Goal: Task Accomplishment & Management: Manage account settings

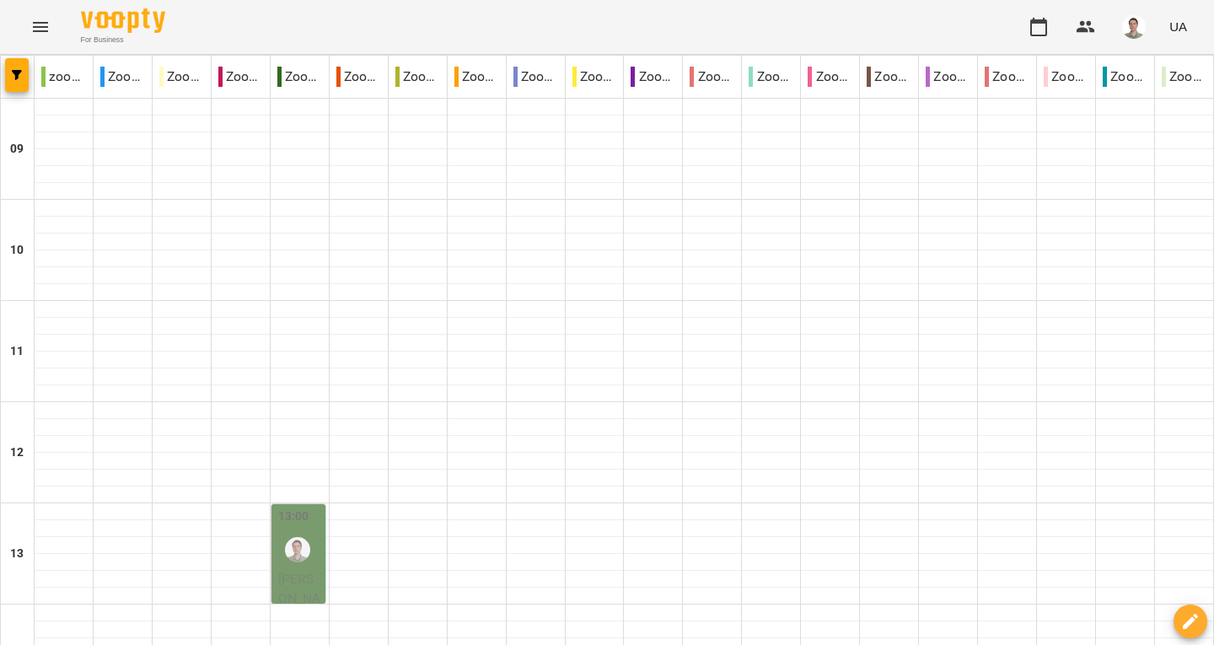
click at [298, 537] on img "Андрій" at bounding box center [297, 549] width 25 height 25
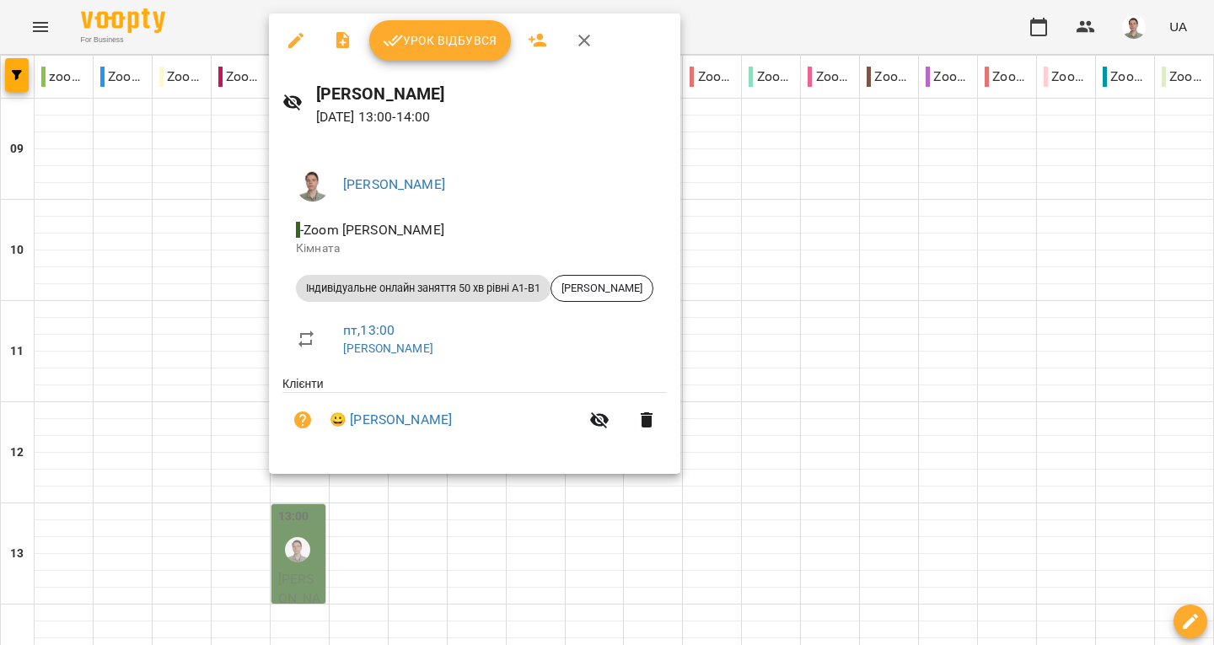
click at [427, 35] on span "Урок відбувся" at bounding box center [440, 40] width 115 height 20
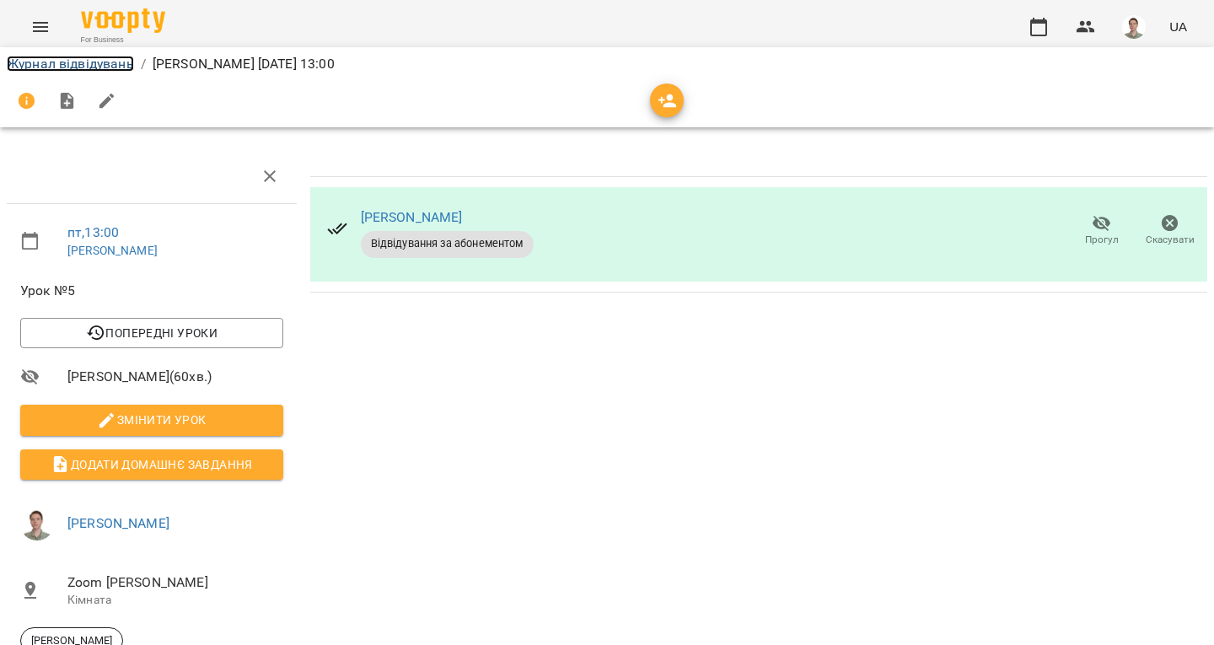
click at [107, 62] on link "Журнал відвідувань" at bounding box center [70, 64] width 127 height 16
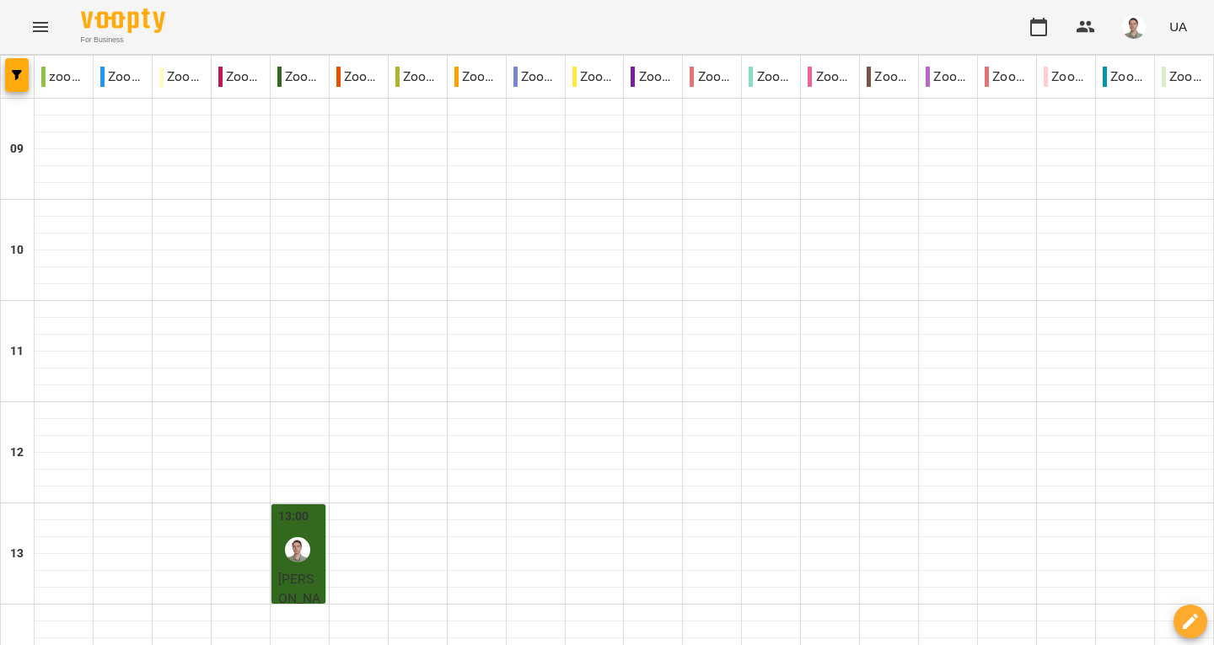
scroll to position [843, 0]
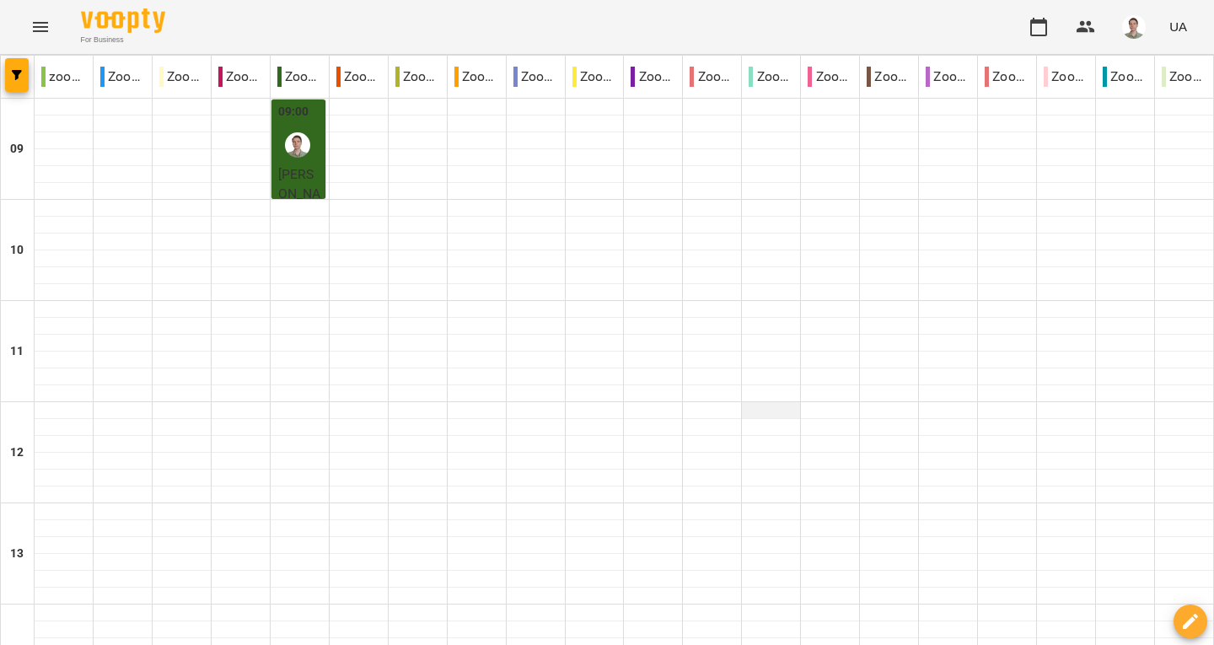
scroll to position [0, 0]
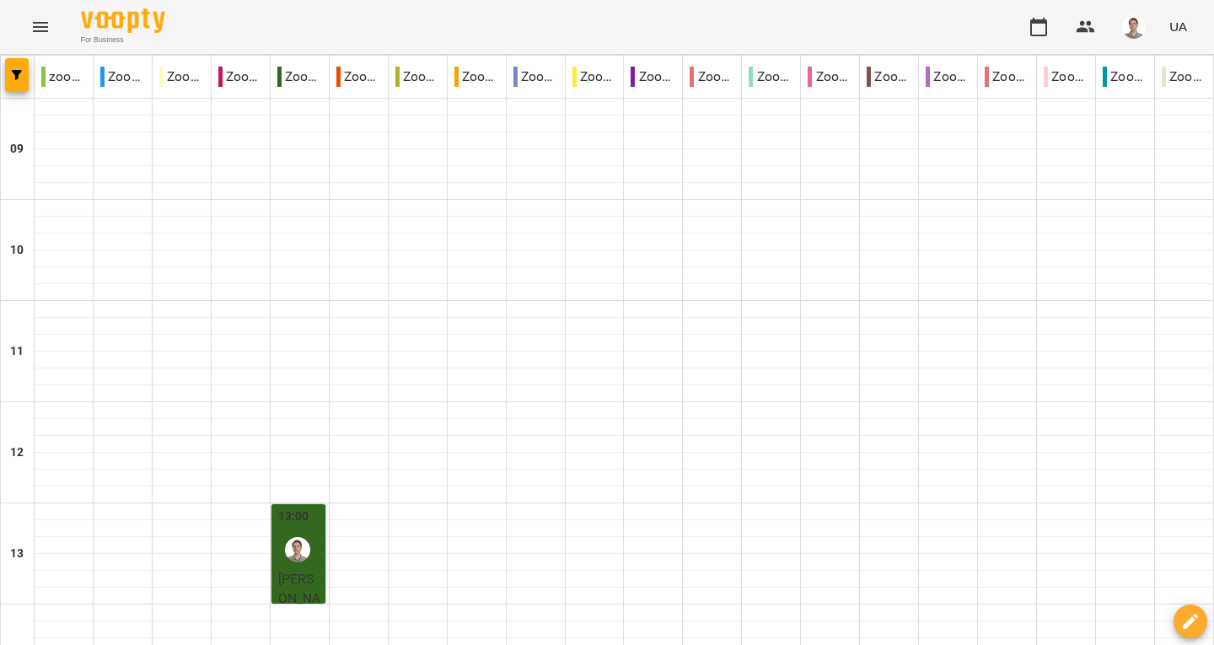
type input "**********"
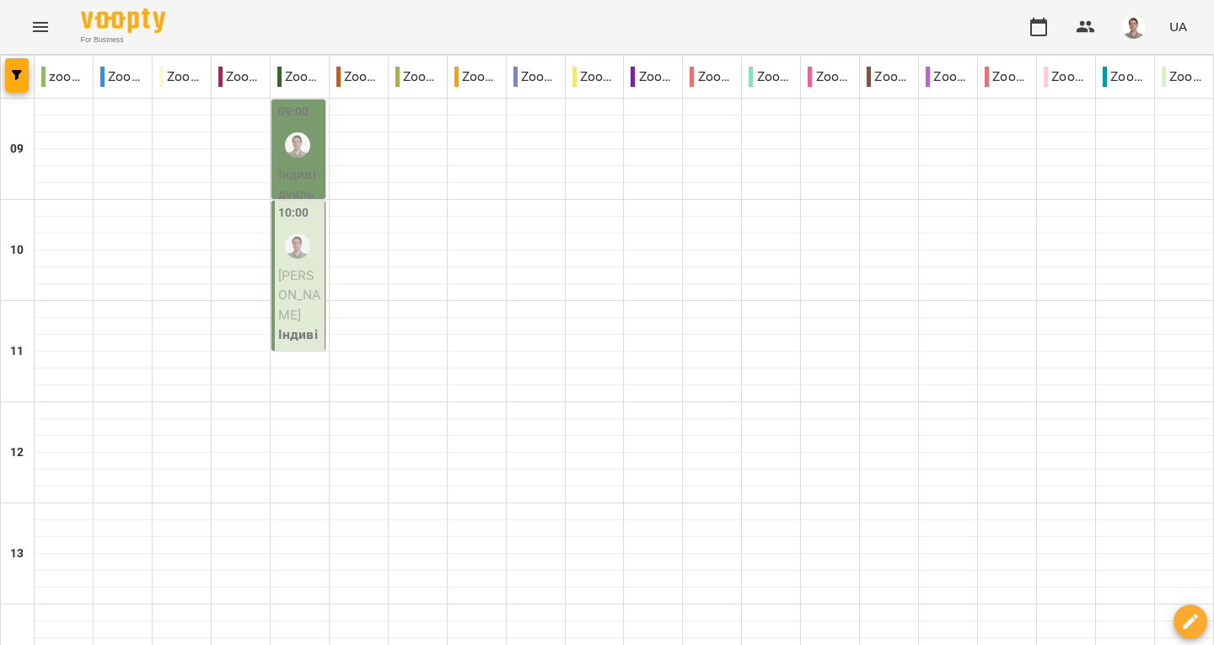
click at [288, 170] on p "Індивідуальне онлайн заняття 50 хв рівні А1-В1 - [PERSON_NAME]" at bounding box center [299, 273] width 43 height 218
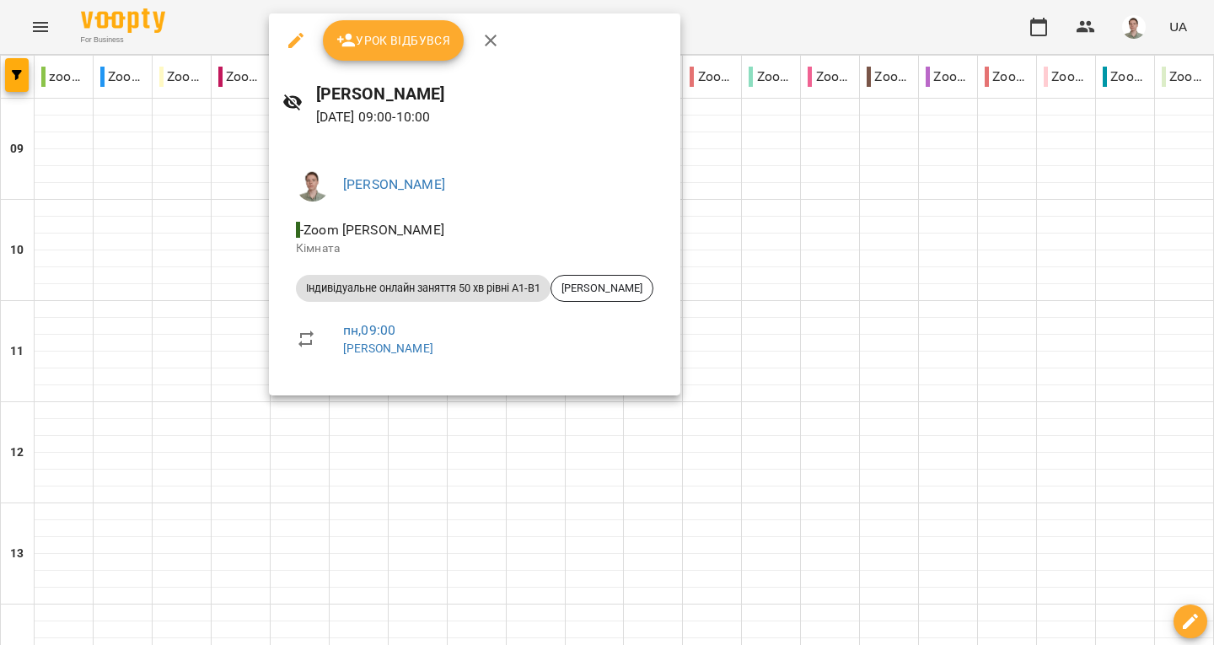
click at [486, 53] on button "button" at bounding box center [491, 40] width 40 height 40
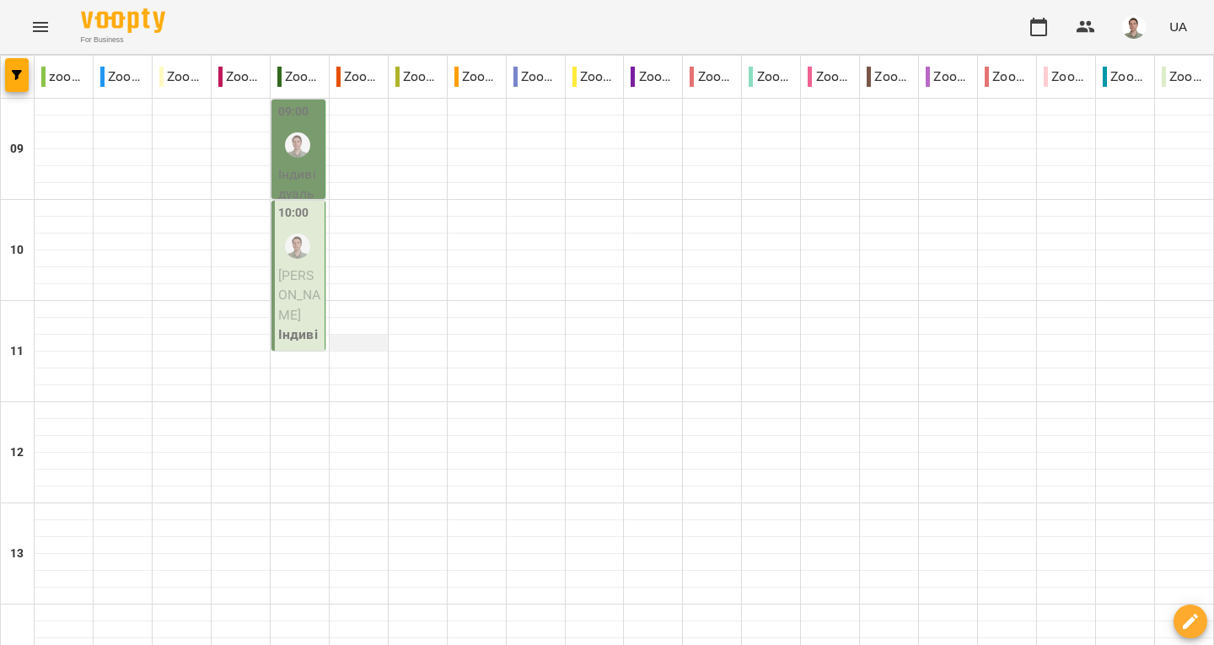
scroll to position [759, 0]
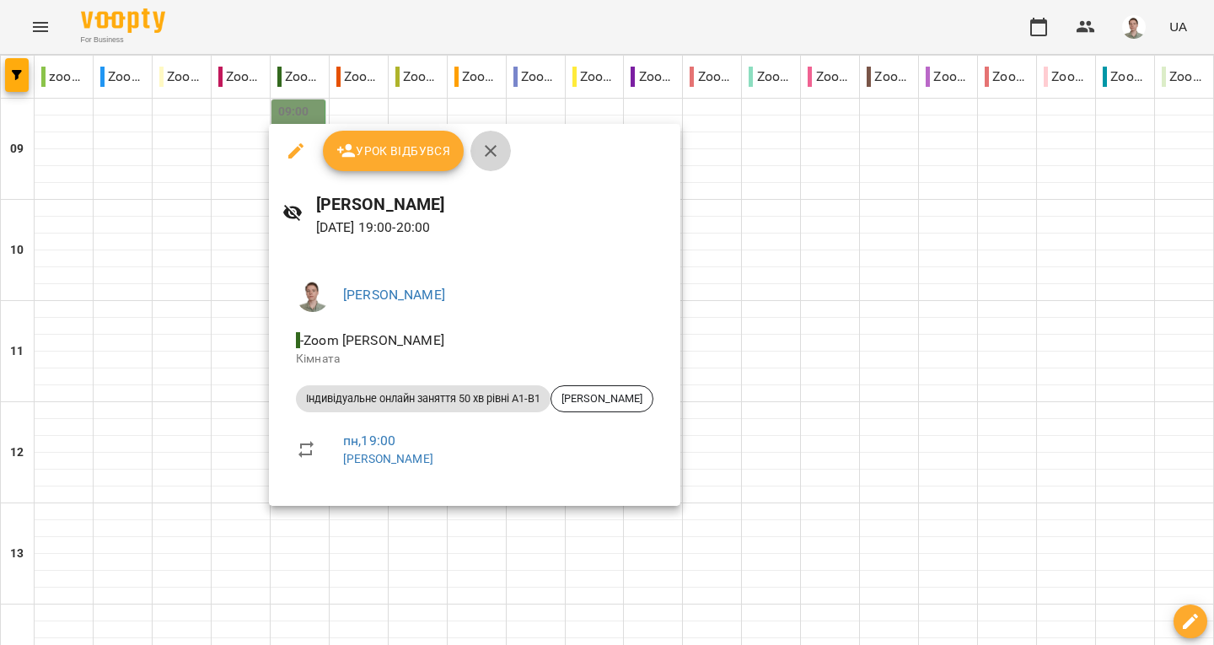
click at [493, 152] on icon "button" at bounding box center [491, 151] width 20 height 20
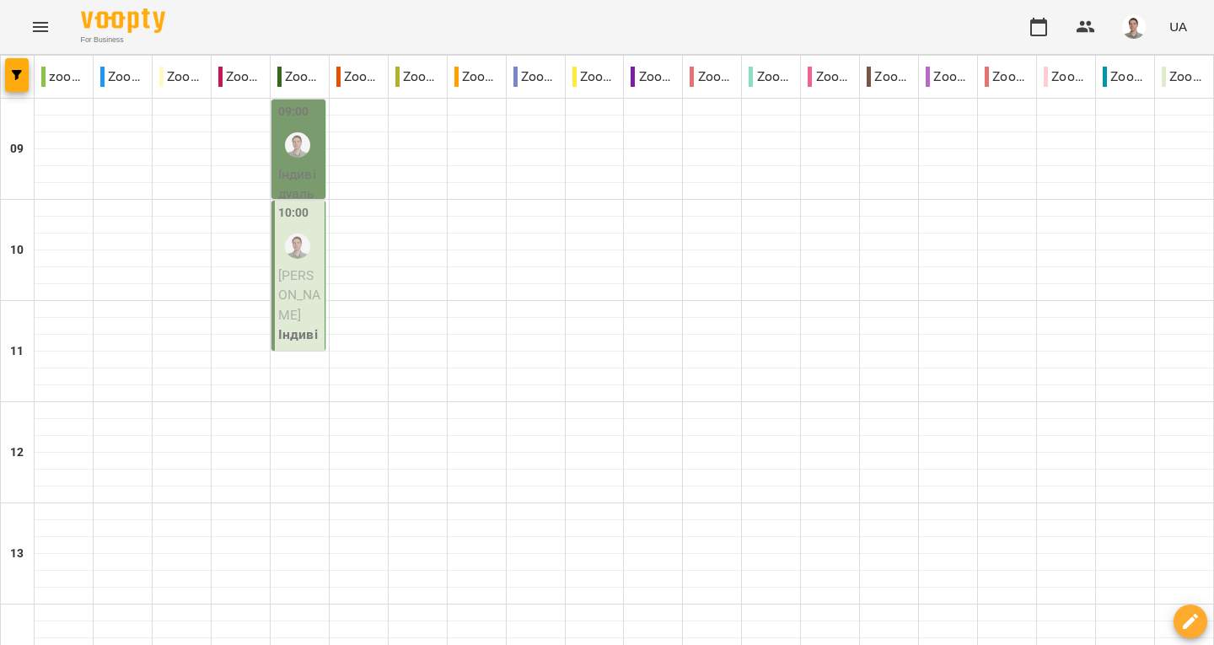
type input "**********"
